Goal: Task Accomplishment & Management: Manage account settings

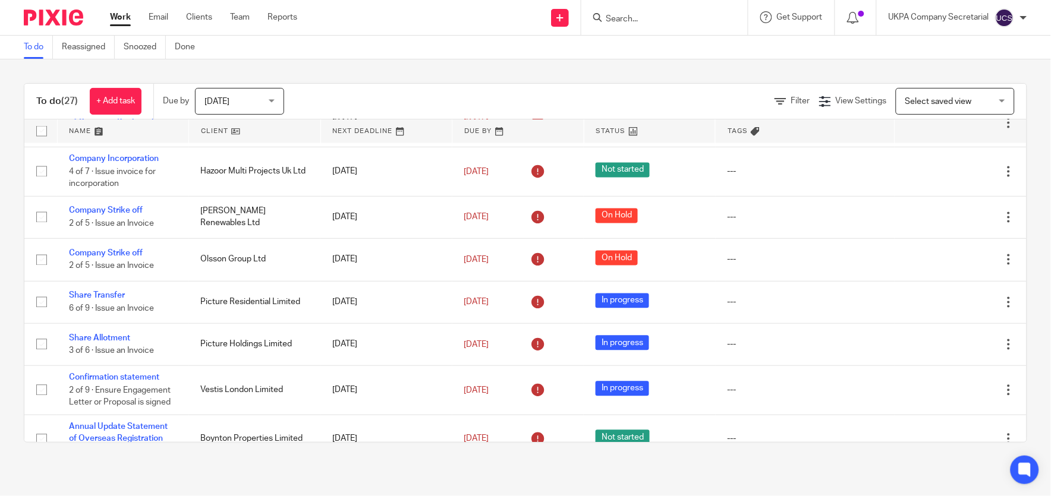
scroll to position [559, 0]
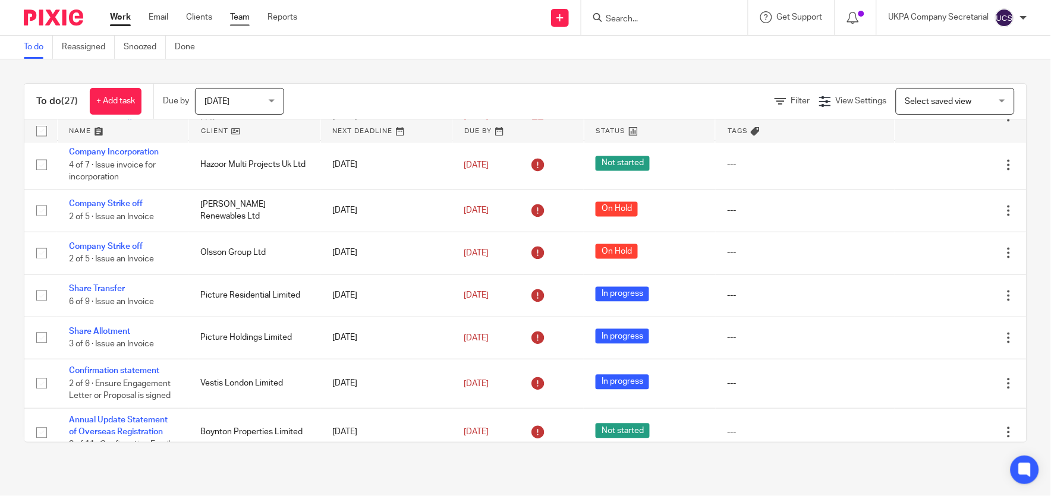
click at [247, 20] on link "Team" at bounding box center [240, 17] width 20 height 12
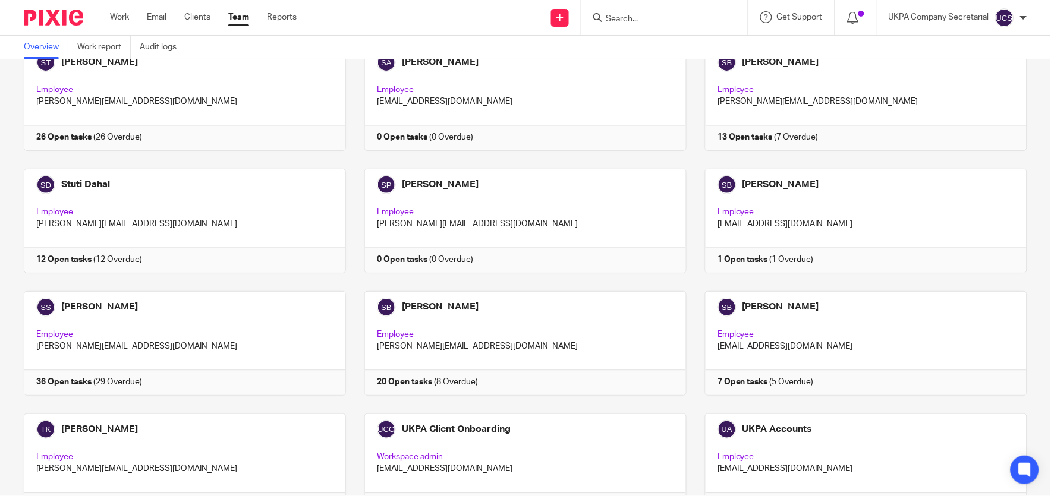
scroll to position [3212, 0]
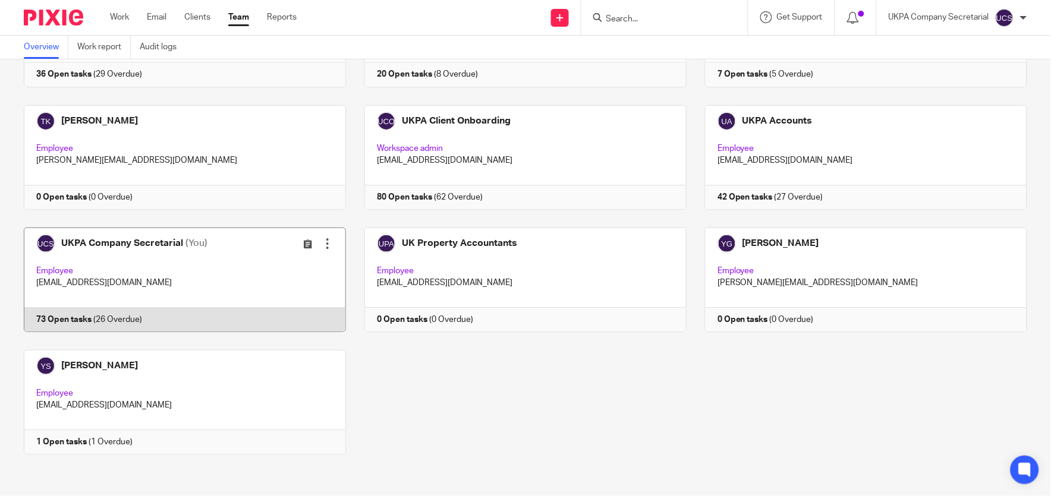
click at [198, 257] on link at bounding box center [175, 280] width 340 height 105
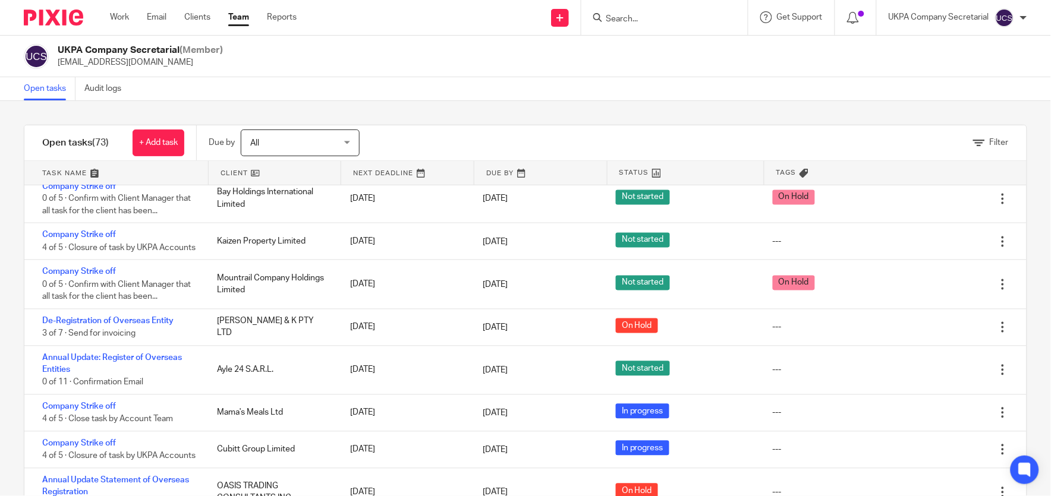
scroll to position [3057, 0]
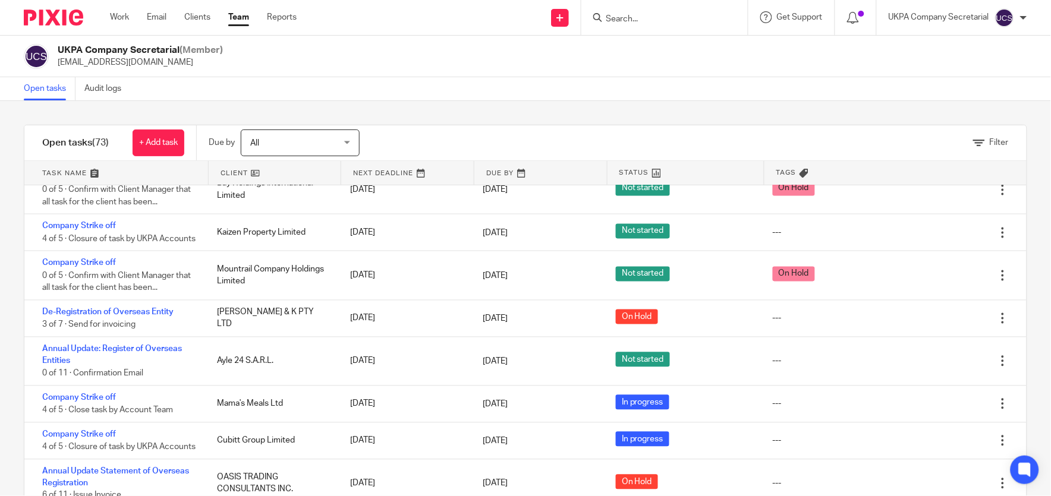
click at [619, 11] on form at bounding box center [668, 17] width 127 height 15
click at [619, 18] on input "Search" at bounding box center [658, 19] width 107 height 11
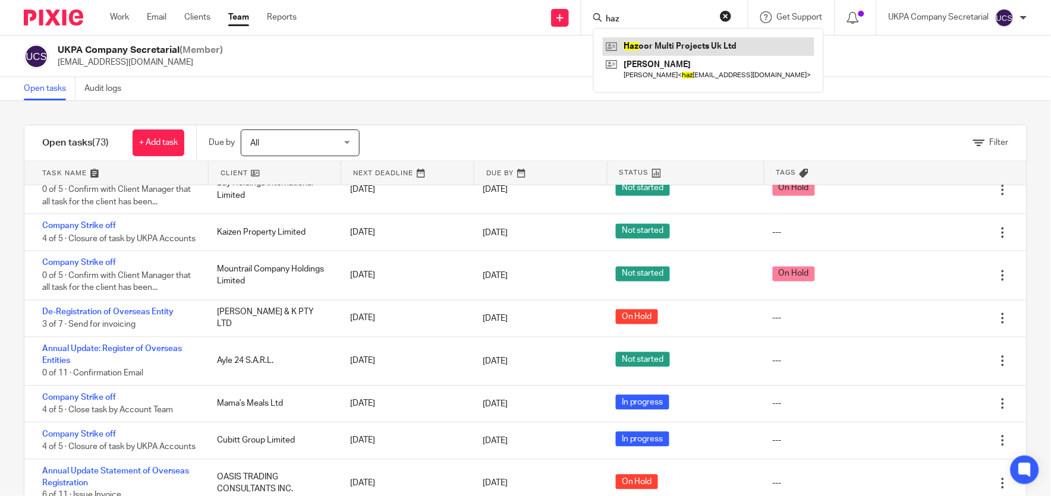
type input "haz"
click at [678, 45] on link at bounding box center [709, 46] width 212 height 18
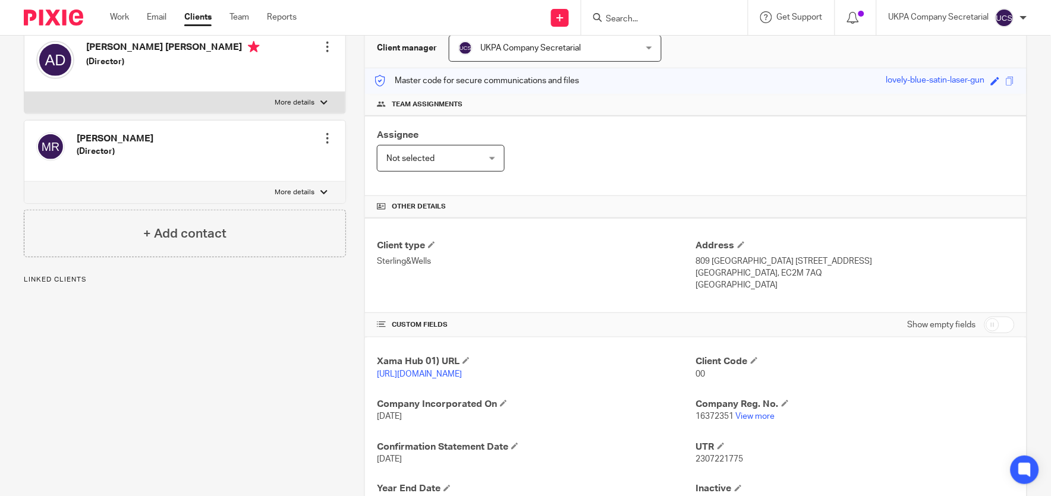
scroll to position [137, 0]
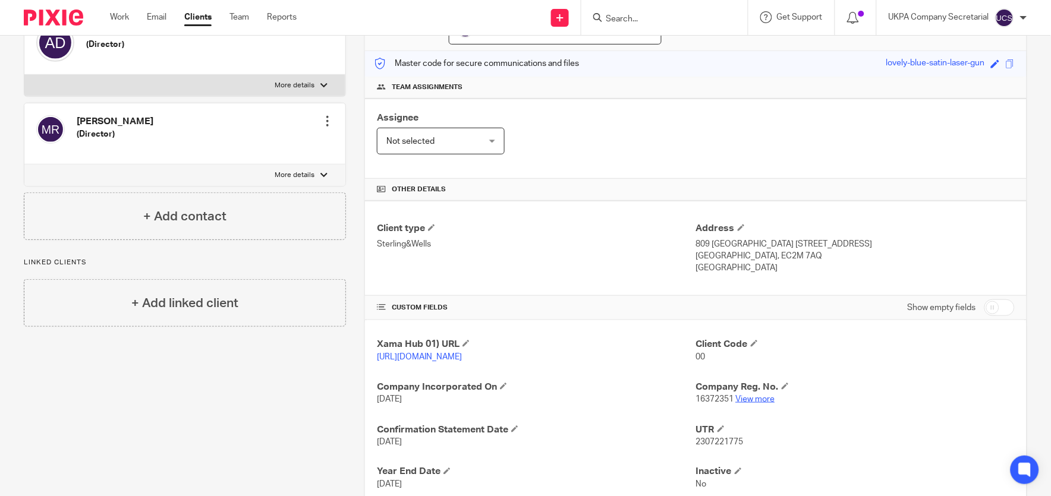
click at [761, 403] on link "View more" at bounding box center [755, 399] width 39 height 8
click at [703, 21] on input "Search" at bounding box center [658, 19] width 107 height 11
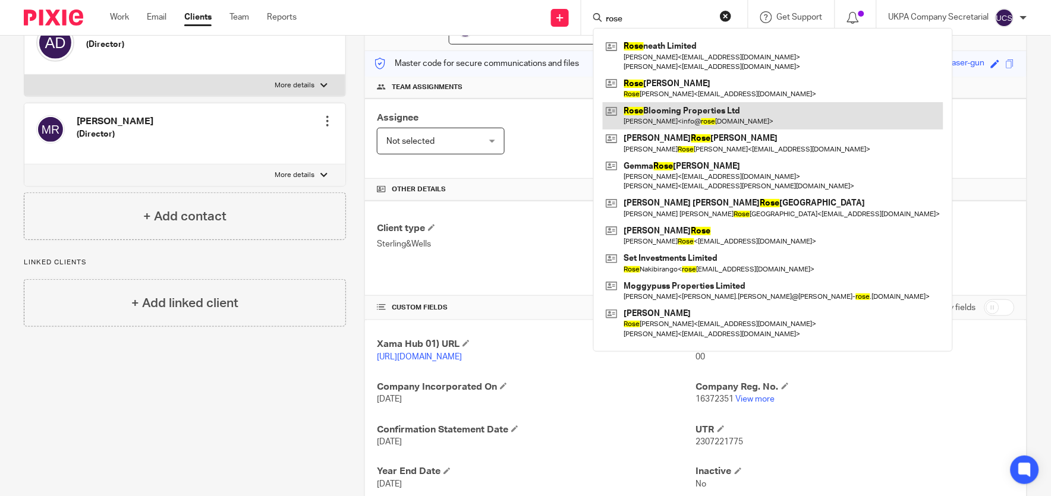
type input "rose"
click at [681, 115] on link at bounding box center [773, 115] width 340 height 27
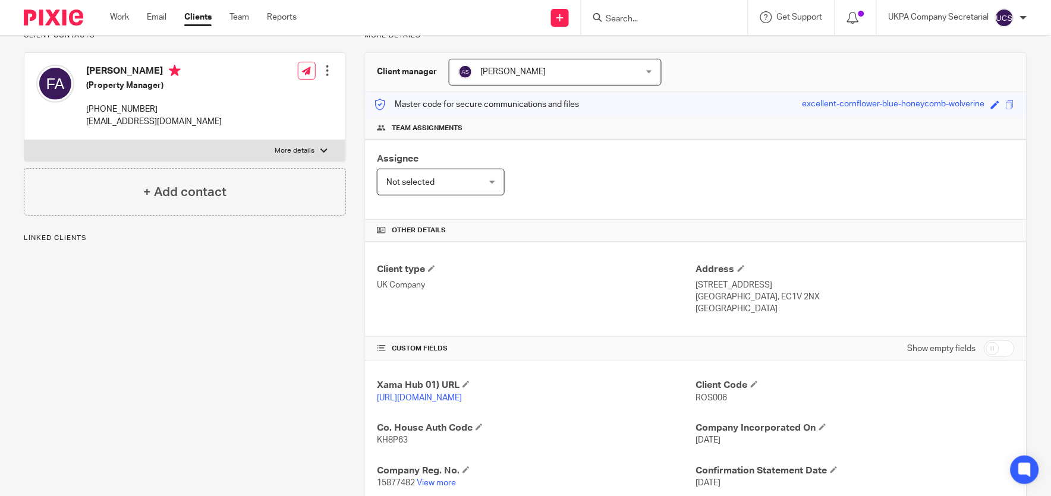
scroll to position [107, 0]
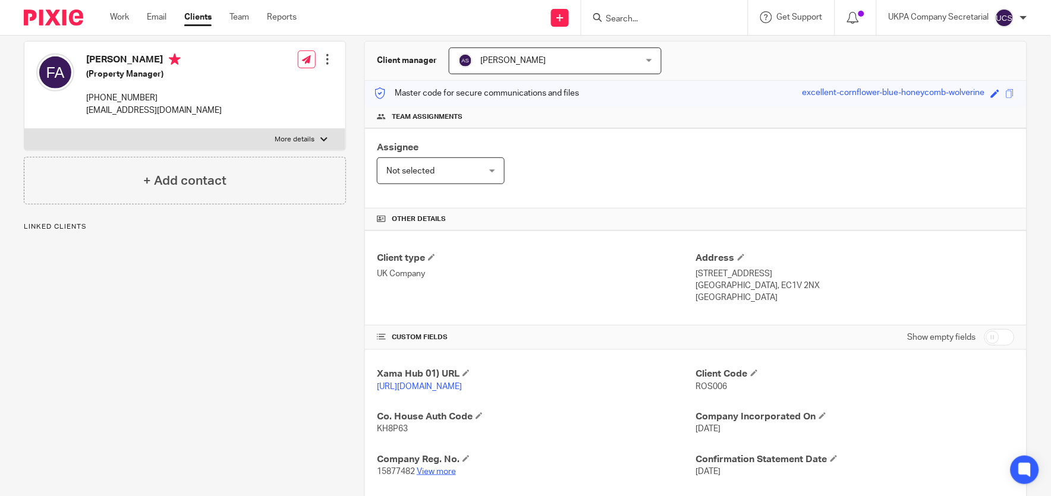
click at [434, 476] on link "View more" at bounding box center [436, 472] width 39 height 8
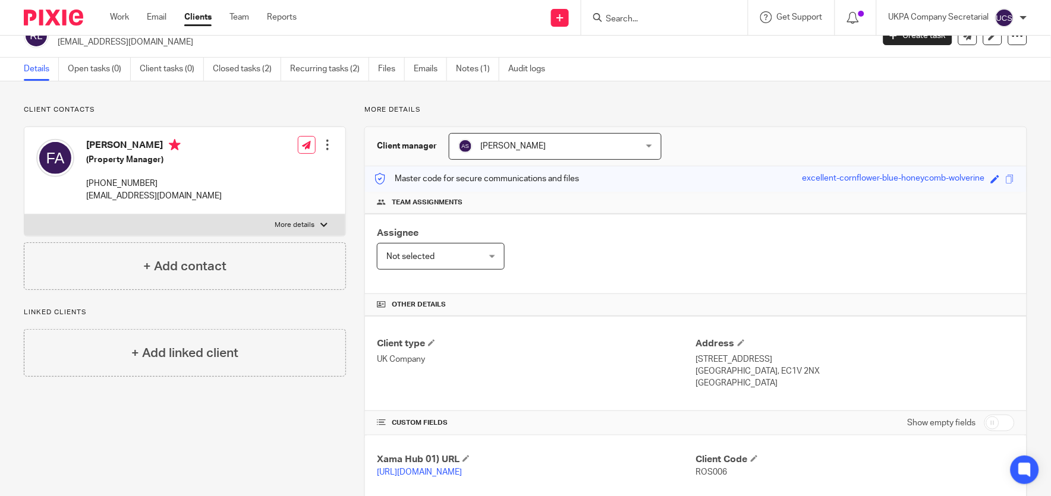
scroll to position [0, 0]
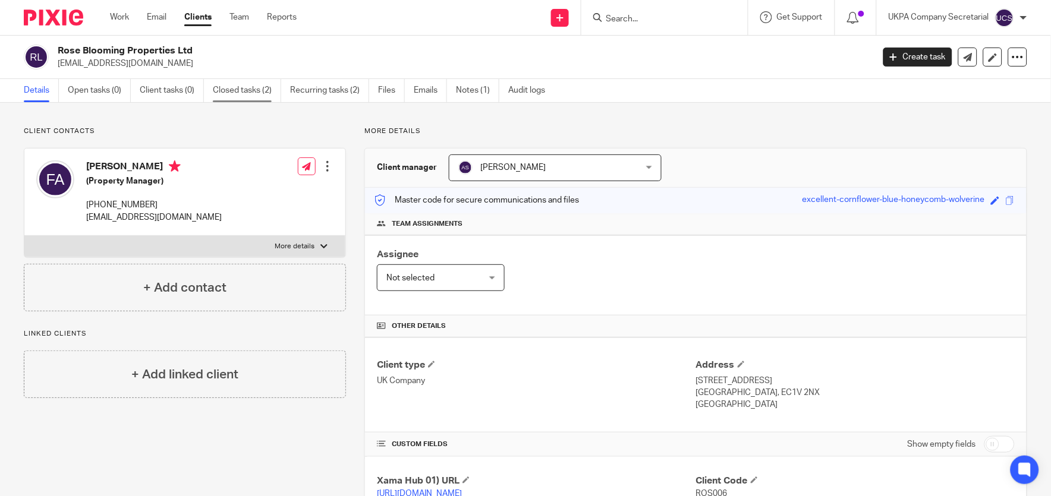
click at [226, 88] on link "Closed tasks (2)" at bounding box center [247, 90] width 68 height 23
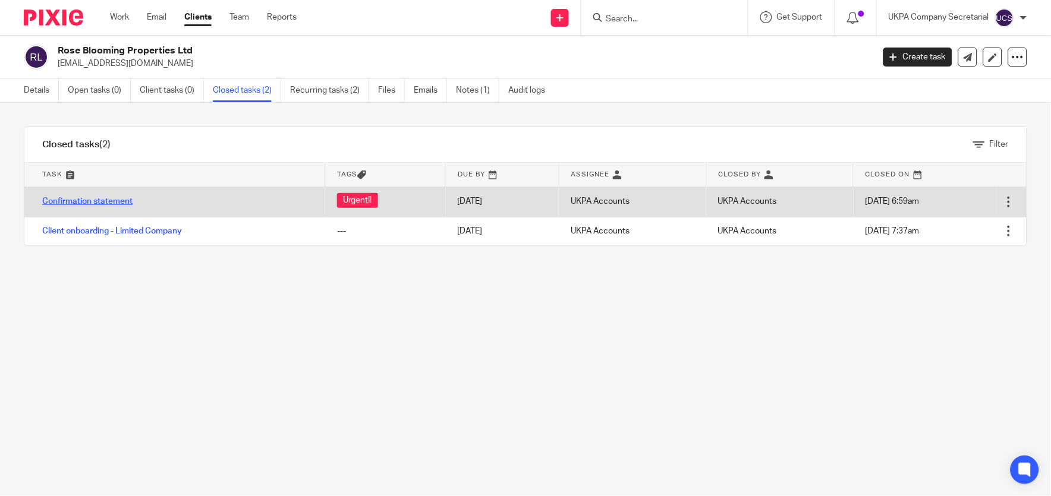
click at [96, 200] on link "Confirmation statement" at bounding box center [87, 201] width 90 height 8
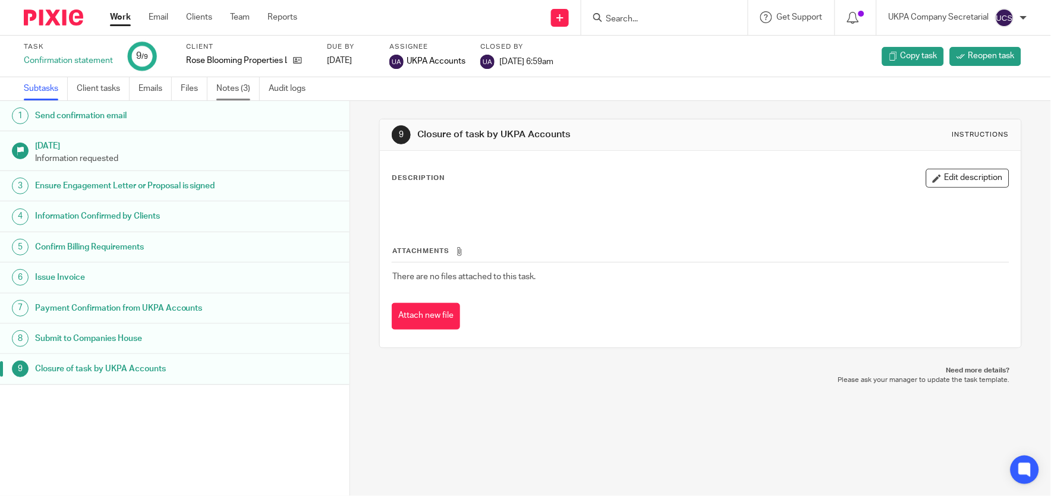
click at [245, 88] on link "Notes (3)" at bounding box center [237, 88] width 43 height 23
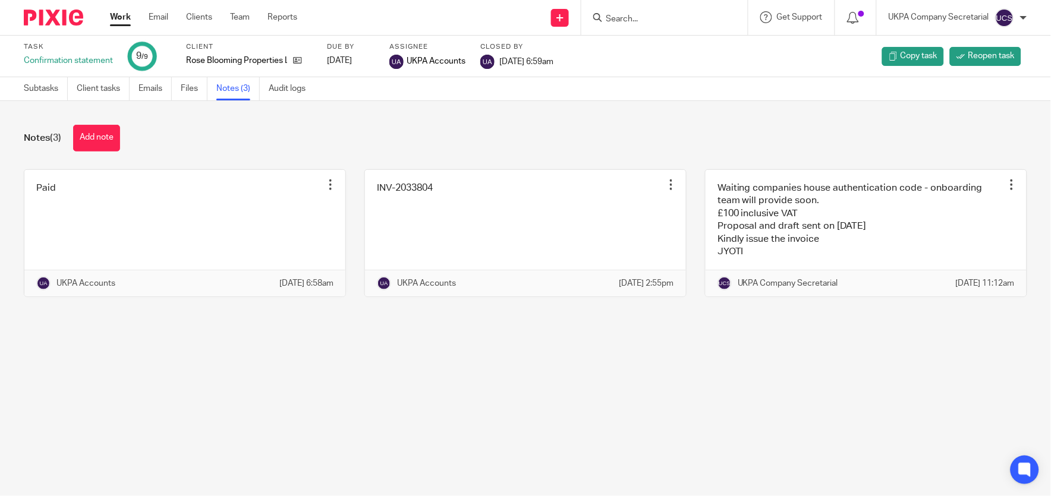
click at [532, 462] on main "Task Confirmation statement 9 /9 Client Rose Blooming Properties Ltd Due by 202…" at bounding box center [525, 248] width 1051 height 496
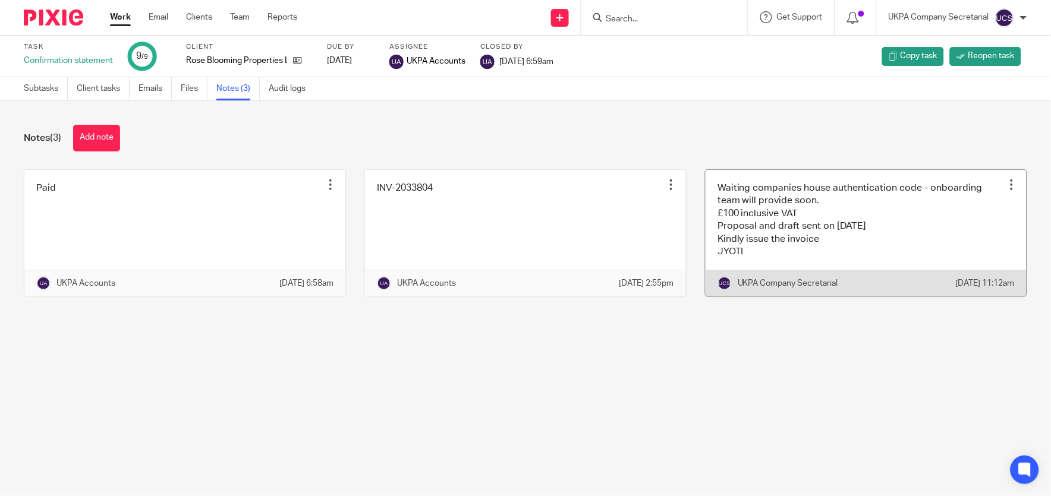
click at [816, 227] on link at bounding box center [865, 233] width 321 height 127
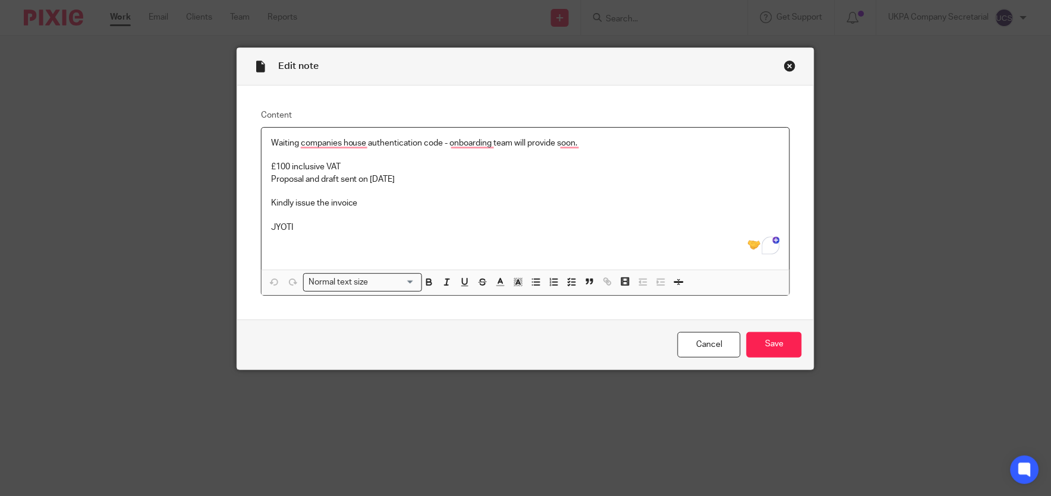
drag, startPoint x: 263, startPoint y: 145, endPoint x: 363, endPoint y: 162, distance: 101.2
drag, startPoint x: 363, startPoint y: 162, endPoint x: 308, endPoint y: 146, distance: 57.5
click at [308, 146] on p "Waiting companies house authentication code - onboarding team will provide soon." at bounding box center [525, 143] width 509 height 12
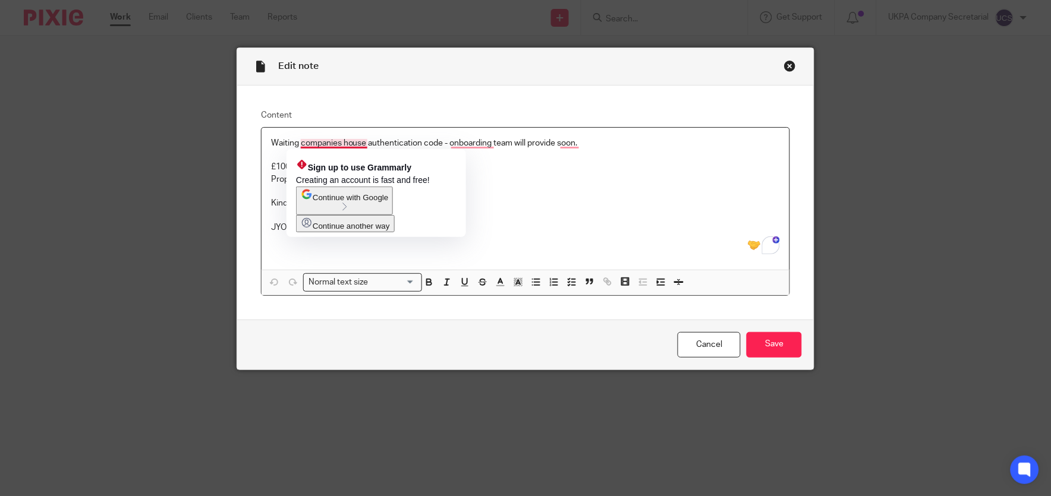
click at [519, 193] on p "To enrich screen reader interactions, please activate Accessibility in Grammarl…" at bounding box center [525, 191] width 509 height 12
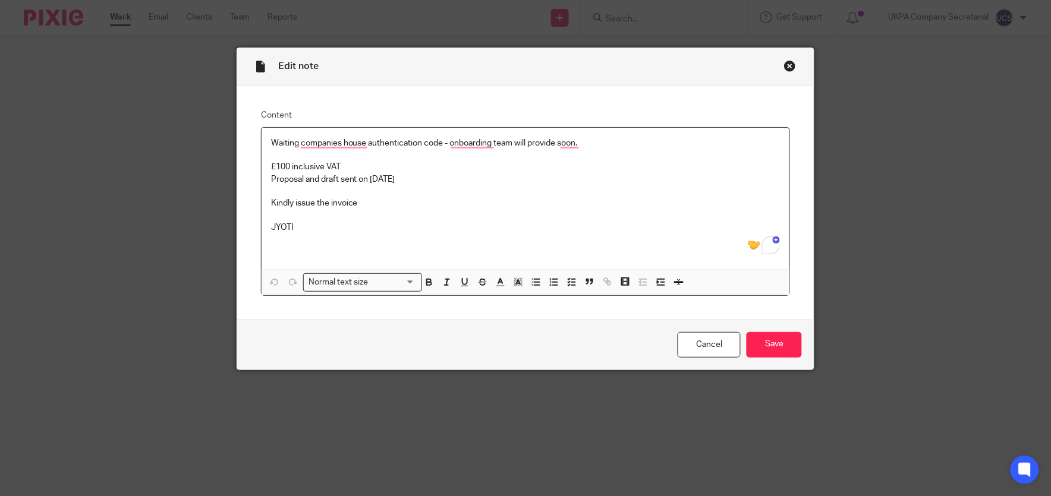
click at [271, 143] on p "Waiting companies house authentication code - onboarding team will provide soon." at bounding box center [525, 143] width 509 height 12
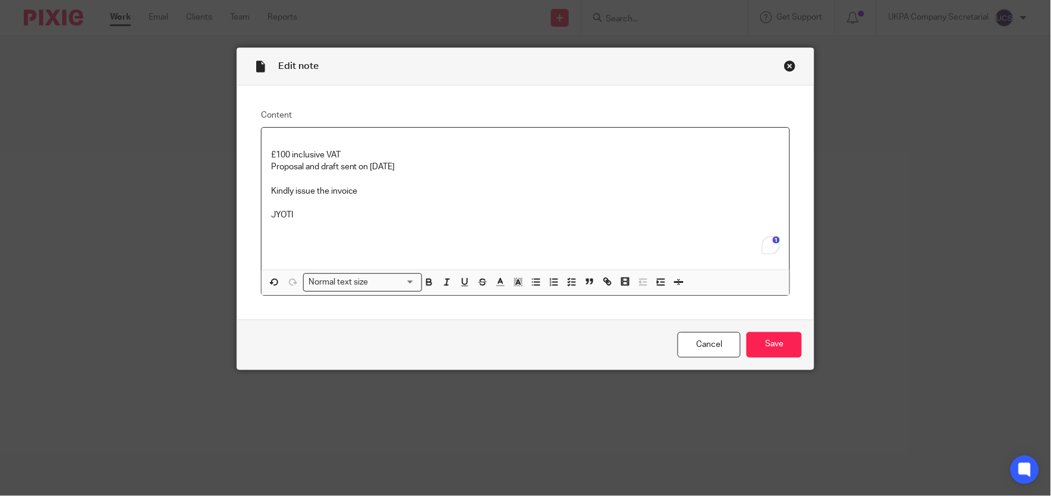
drag, startPoint x: 301, startPoint y: 166, endPoint x: 419, endPoint y: 170, distance: 118.9
click at [419, 170] on p "Proposal and draft sent on [DATE]" at bounding box center [525, 167] width 509 height 12
drag, startPoint x: 289, startPoint y: 192, endPoint x: 406, endPoint y: 188, distance: 117.1
click at [404, 188] on p "Kindly issue the invoice" at bounding box center [525, 191] width 509 height 12
click at [771, 351] on input "Save" at bounding box center [773, 345] width 55 height 26
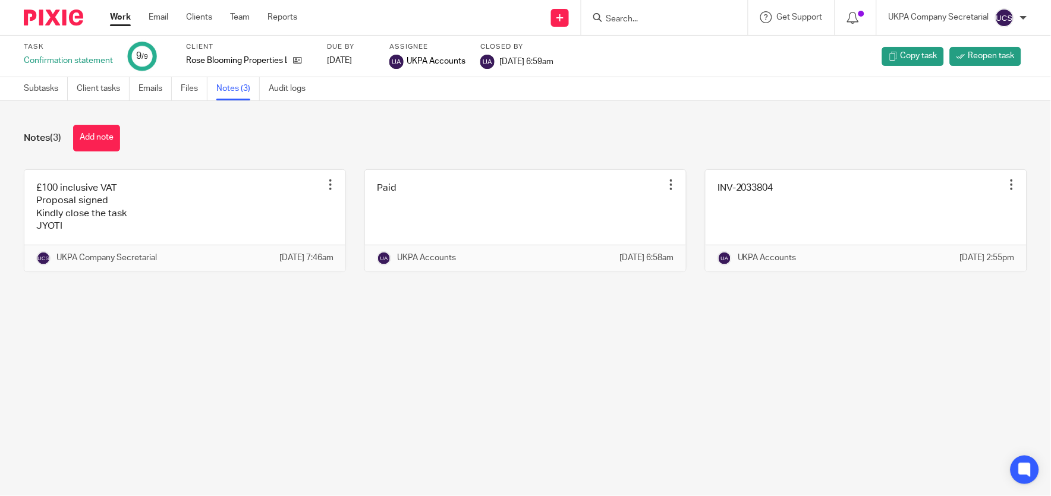
click at [667, 26] on div at bounding box center [664, 17] width 166 height 35
click at [666, 20] on input "Search" at bounding box center [658, 19] width 107 height 11
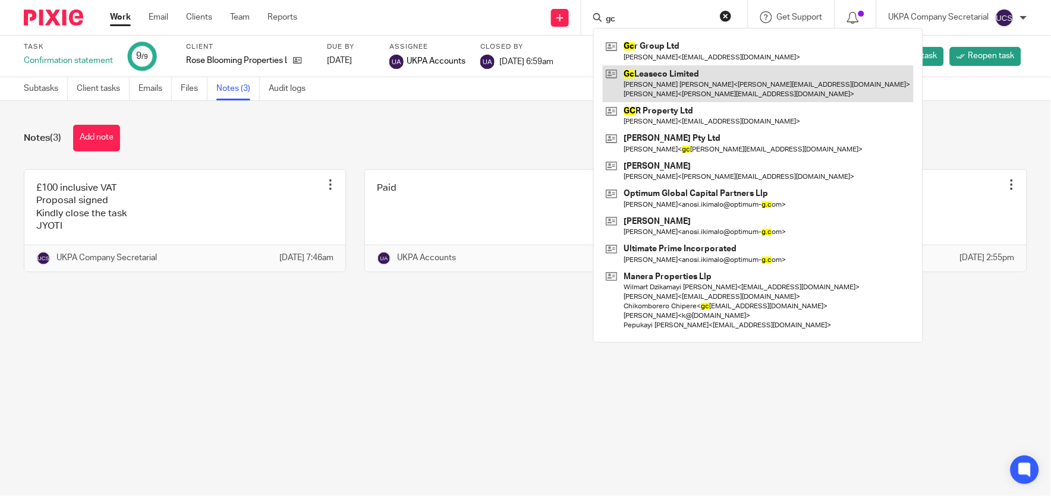
type input "gc"
click at [670, 82] on link at bounding box center [758, 83] width 311 height 37
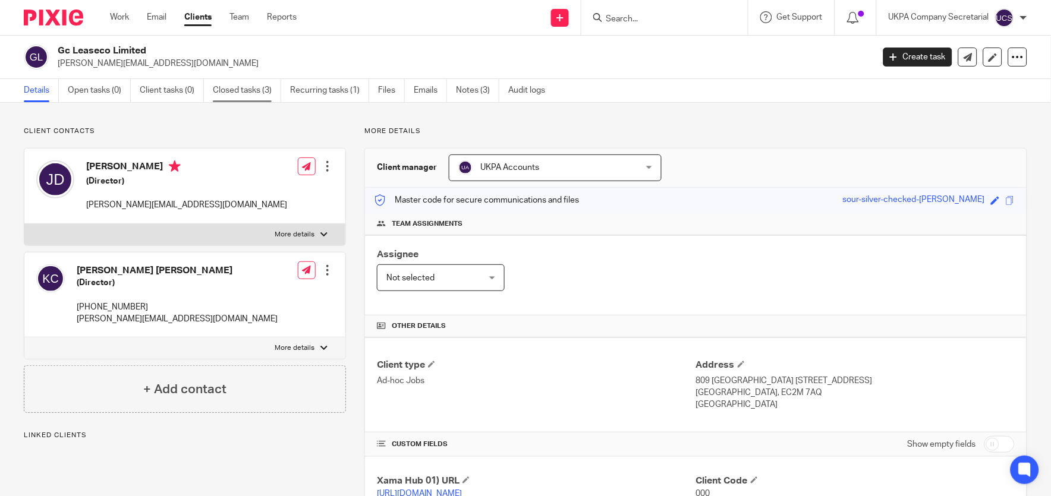
click at [235, 88] on link "Closed tasks (3)" at bounding box center [247, 90] width 68 height 23
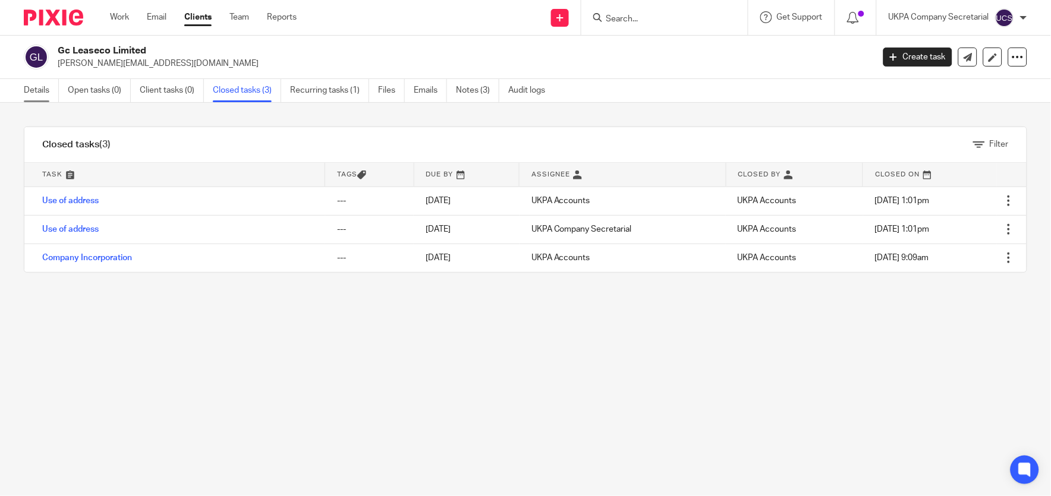
click at [28, 87] on link "Details" at bounding box center [41, 90] width 35 height 23
